Goal: Find specific page/section: Find specific page/section

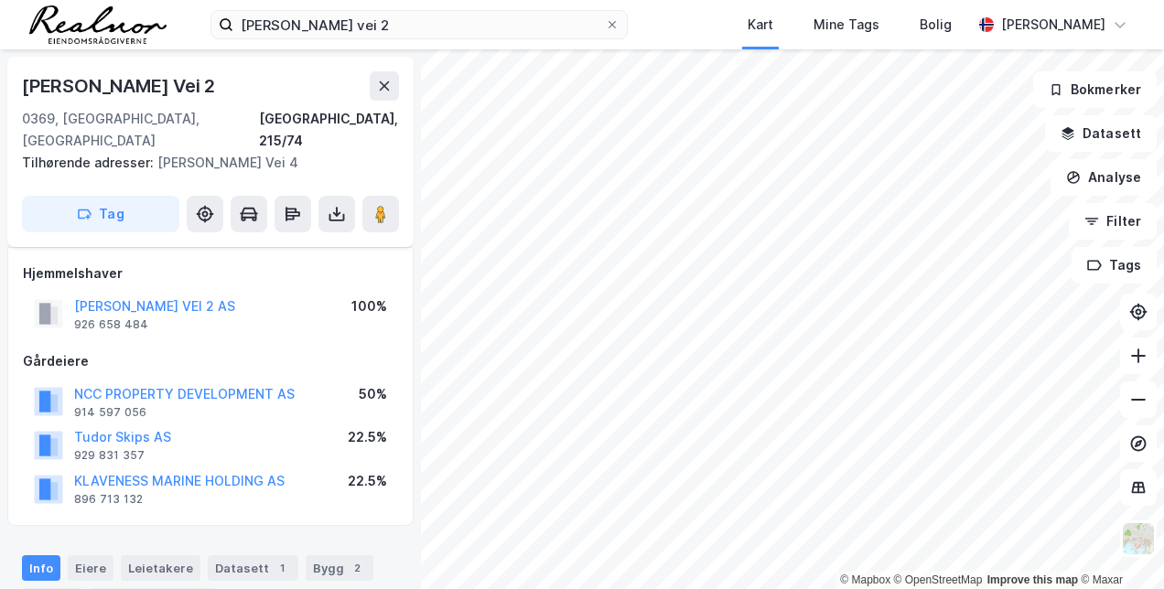
scroll to position [96, 0]
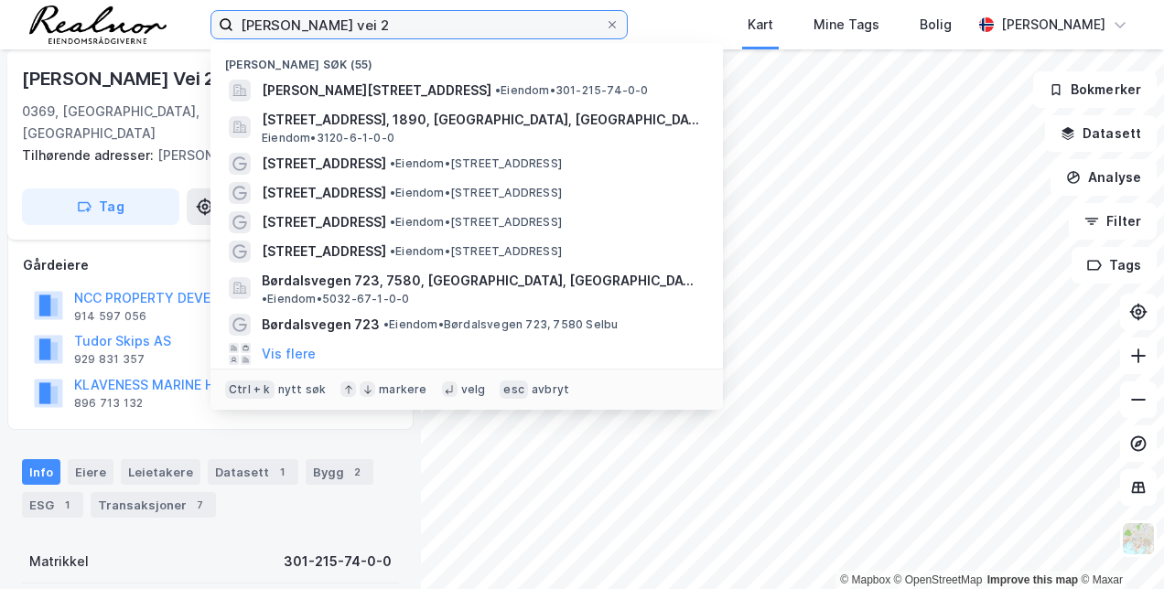
click at [394, 22] on input "[PERSON_NAME] vei 2" at bounding box center [419, 24] width 372 height 27
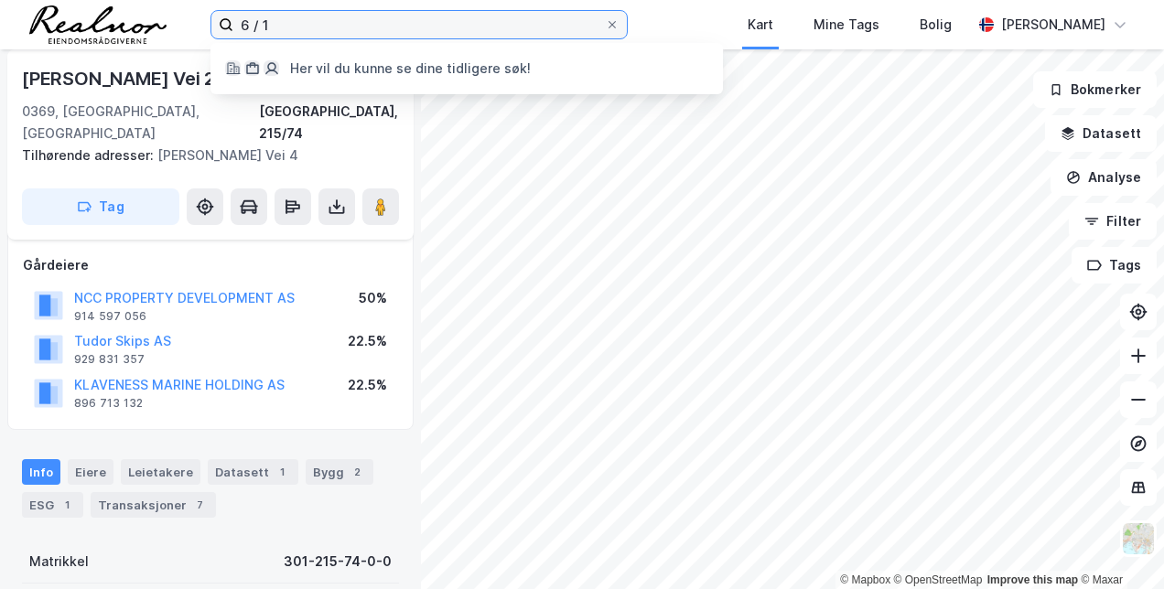
click at [393, 24] on input "6 / 1" at bounding box center [419, 24] width 372 height 27
type input "6"
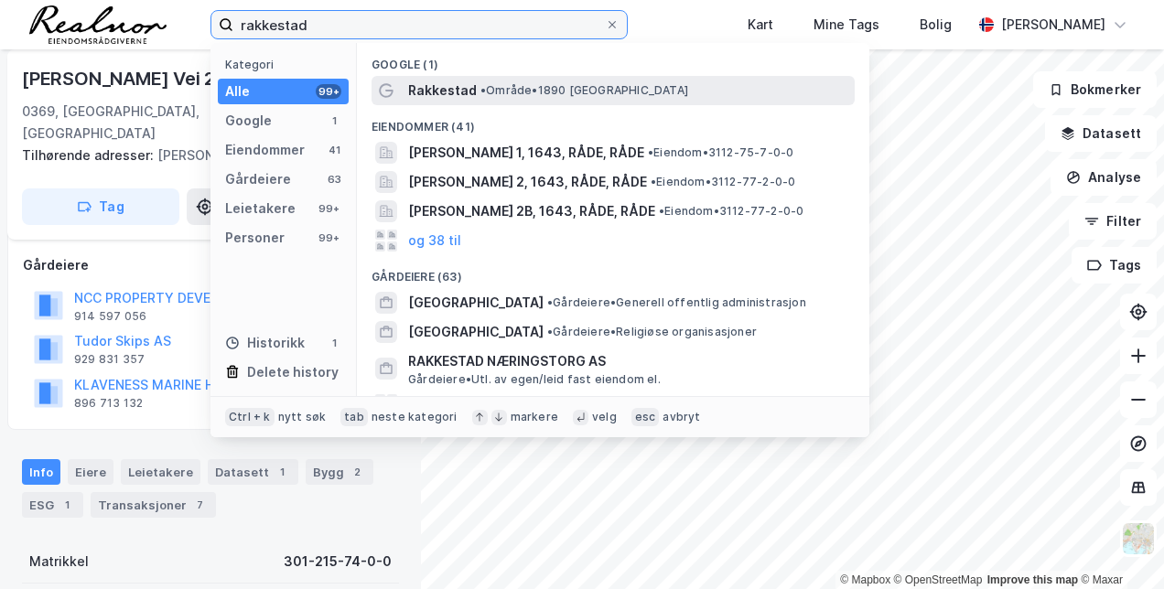
type input "rakkestad"
click at [480, 91] on span "•" at bounding box center [482, 90] width 5 height 14
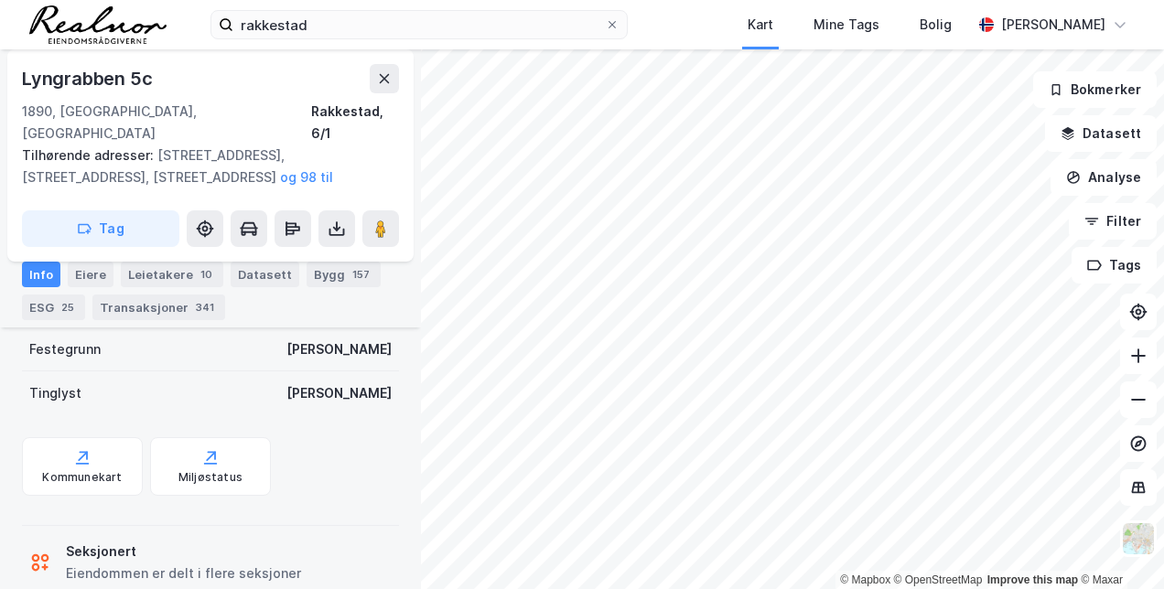
scroll to position [545, 0]
